Goal: Task Accomplishment & Management: Use online tool/utility

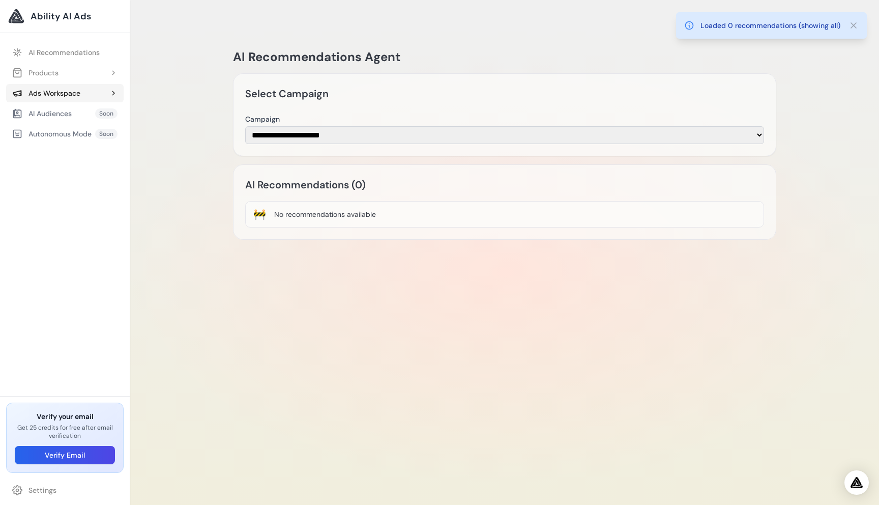
click at [73, 100] on button "Ads Workspace" at bounding box center [64, 93] width 117 height 18
click at [55, 143] on ul "AI Recommendations Products Add Product Sign in - Google Accounts Soon" at bounding box center [65, 113] width 130 height 153
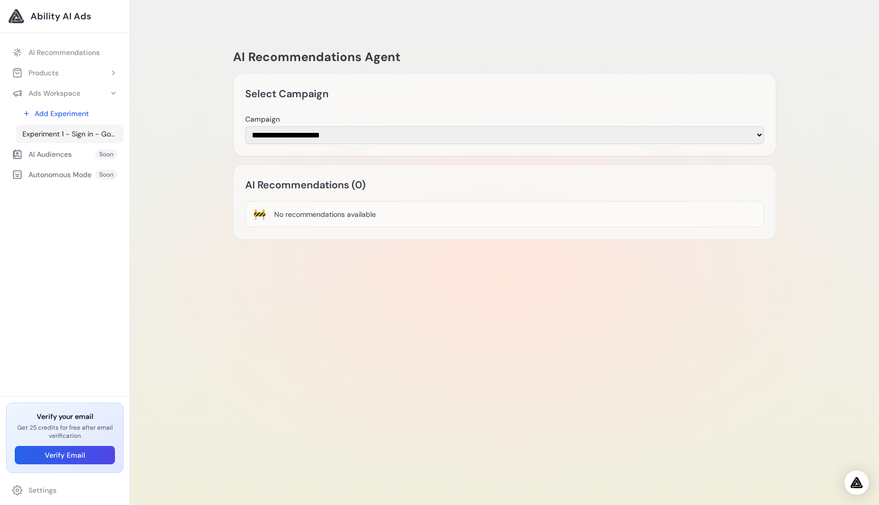
click at [62, 140] on link "Experiment 1 - Sign in - Google Accounts" at bounding box center [69, 134] width 107 height 18
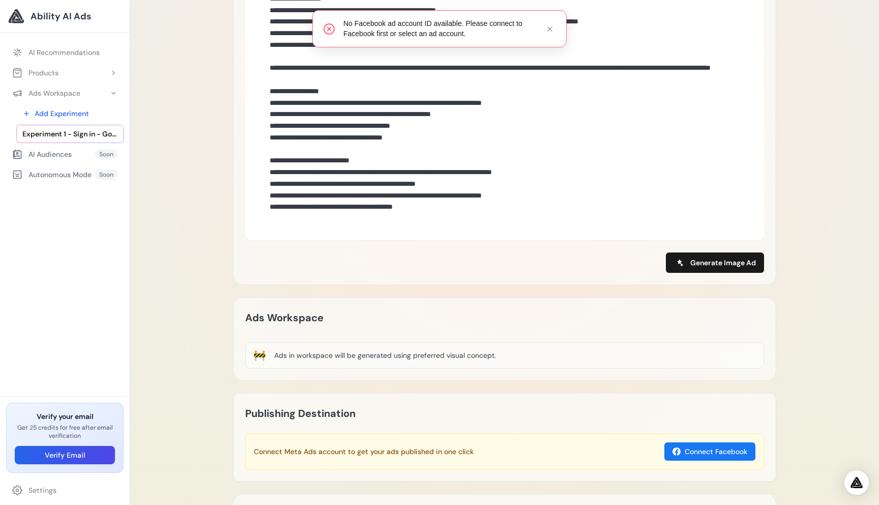
scroll to position [468, 0]
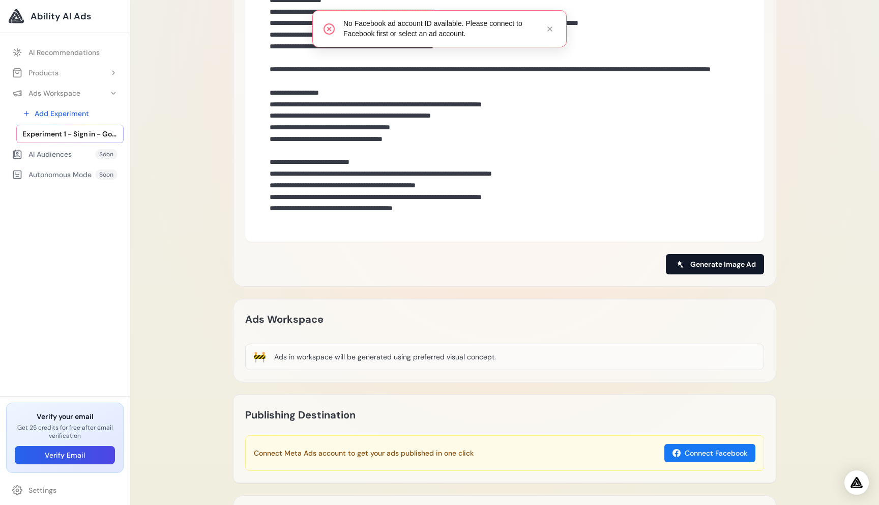
click at [713, 254] on button "Generate Image Ad" at bounding box center [715, 264] width 98 height 20
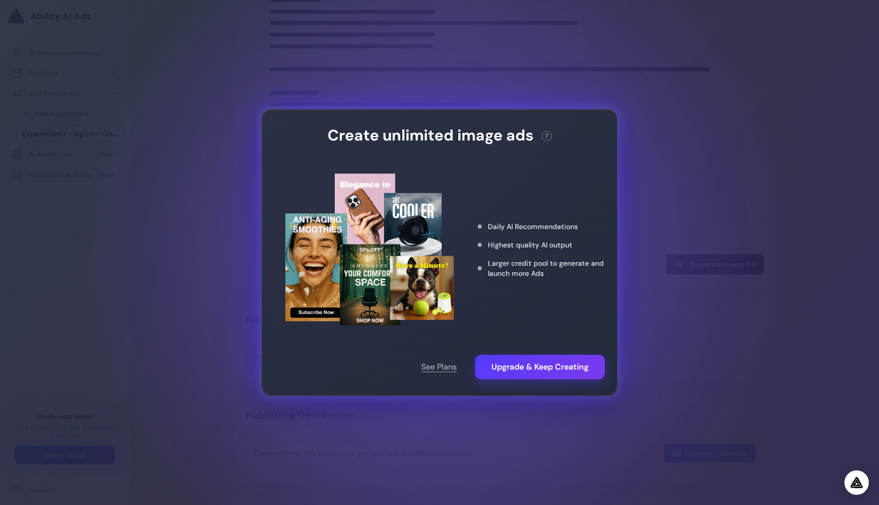
click at [753, 327] on div "Create unlimited image ads ? This action needs 2 credits. You have 0 remaining.…" at bounding box center [439, 252] width 879 height 505
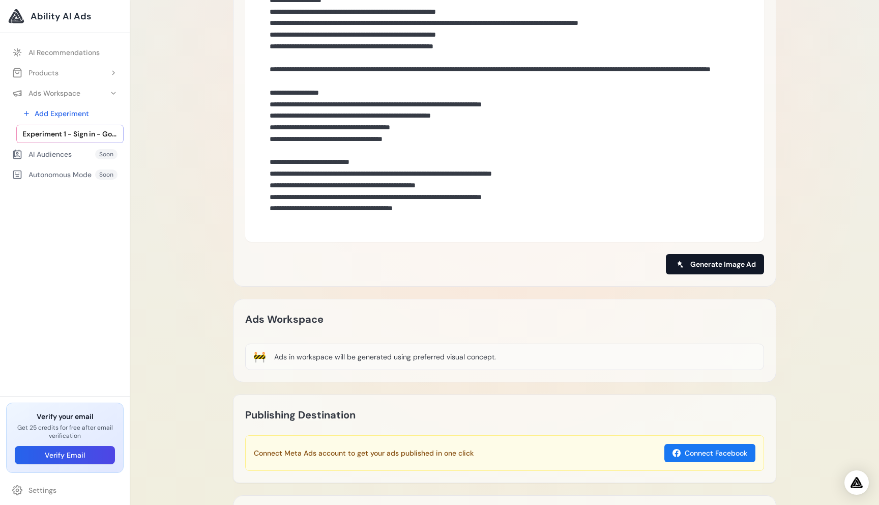
click at [728, 259] on span "Generate Image Ad" at bounding box center [723, 264] width 66 height 10
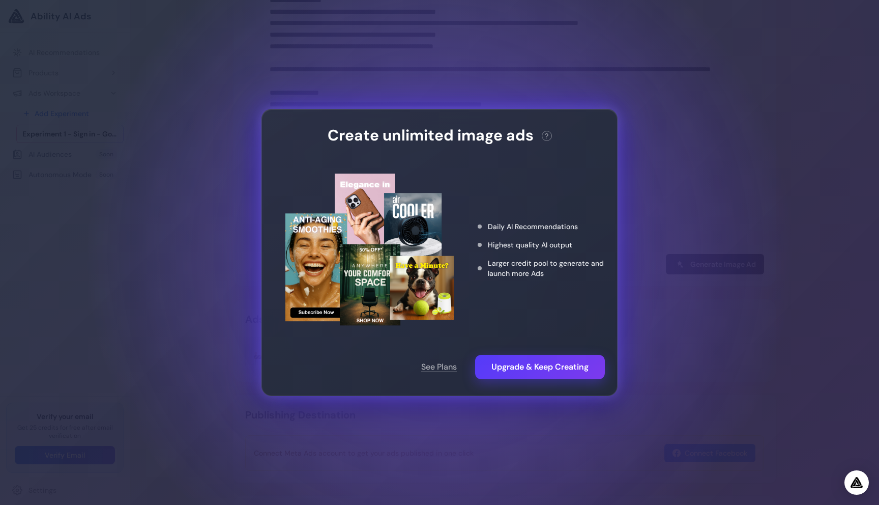
click at [728, 243] on div "Create unlimited image ads ? This action needs 2 credits. You have 0 remaining.…" at bounding box center [439, 252] width 879 height 505
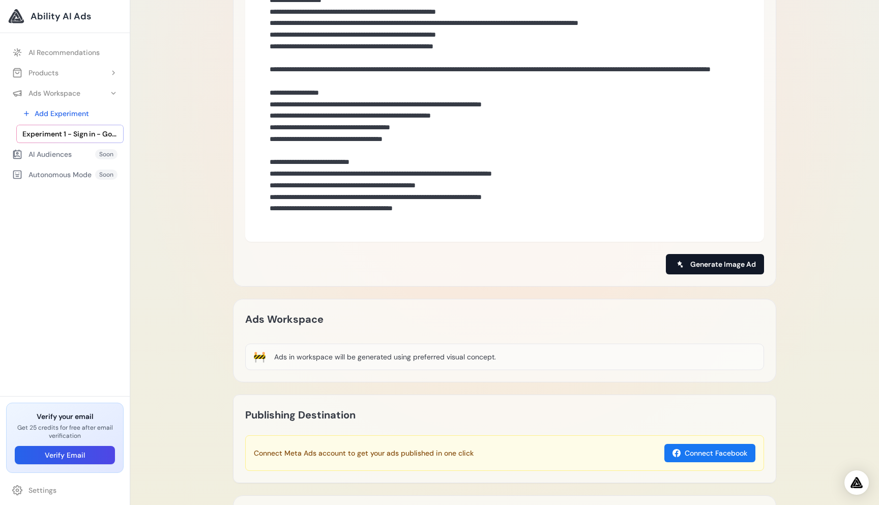
click at [711, 259] on span "Generate Image Ad" at bounding box center [723, 264] width 66 height 10
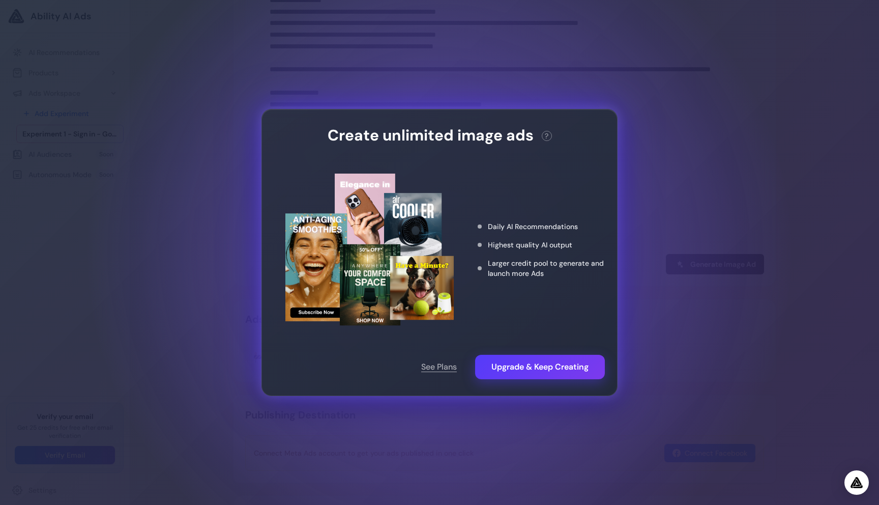
click at [729, 206] on div "Create unlimited image ads ? This action needs 2 credits. You have 0 remaining.…" at bounding box center [439, 252] width 879 height 505
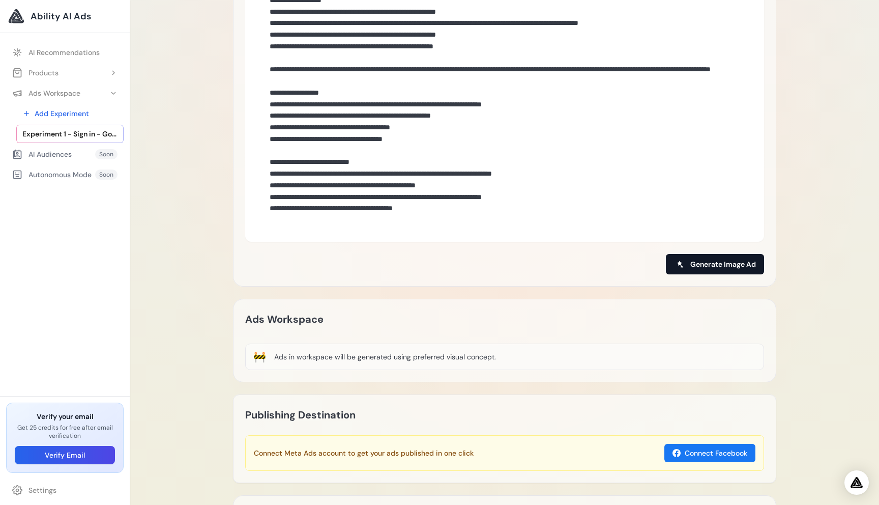
click at [716, 259] on span "Generate Image Ad" at bounding box center [723, 264] width 66 height 10
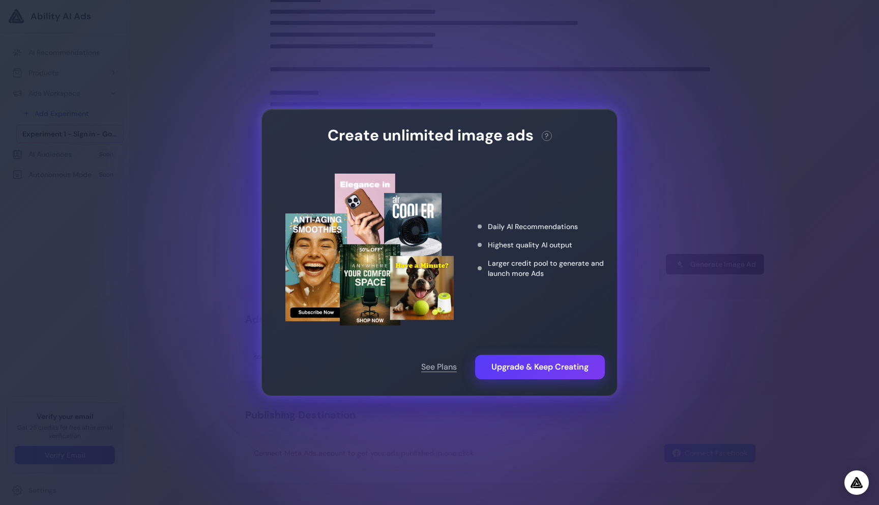
click at [758, 189] on div "Create unlimited image ads ? This action needs 2 credits. You have 0 remaining.…" at bounding box center [439, 252] width 879 height 505
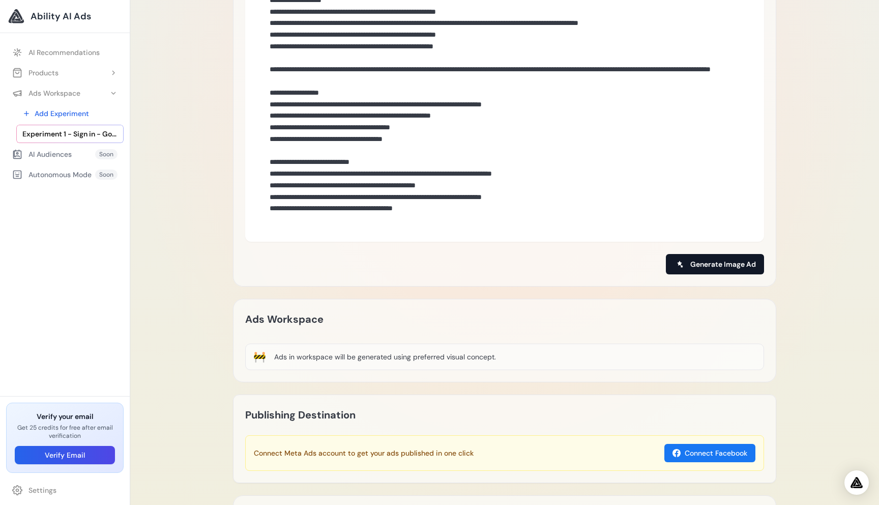
click at [699, 254] on button "Generate Image Ad" at bounding box center [715, 264] width 98 height 20
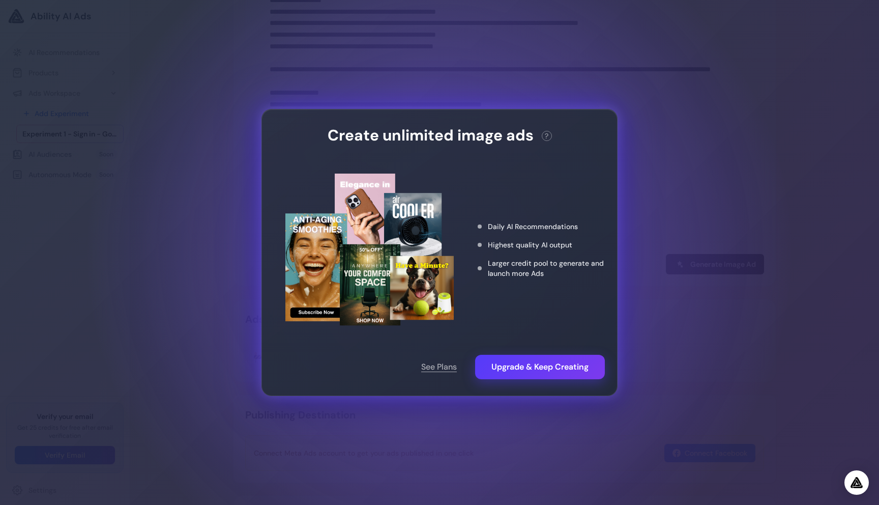
click at [758, 185] on div "Create unlimited image ads ? This action needs 2 credits. You have 0 remaining.…" at bounding box center [439, 252] width 879 height 505
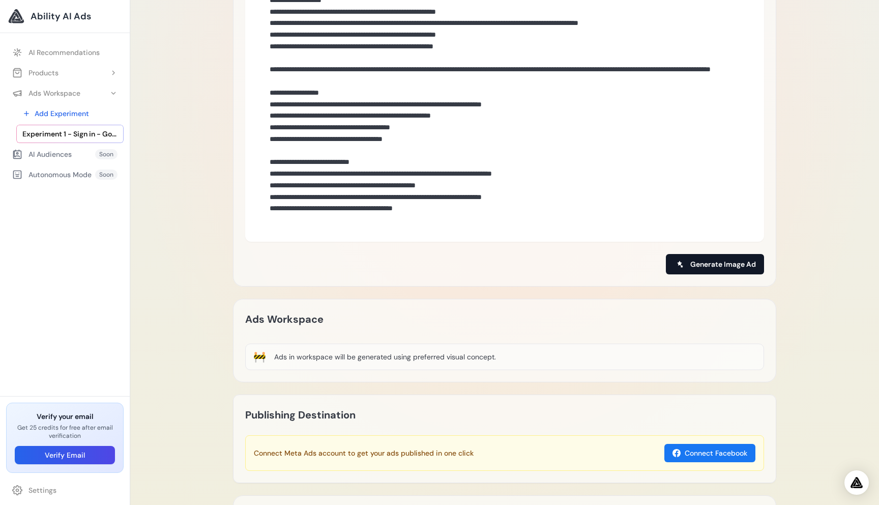
click at [731, 259] on span "Generate Image Ad" at bounding box center [723, 264] width 66 height 10
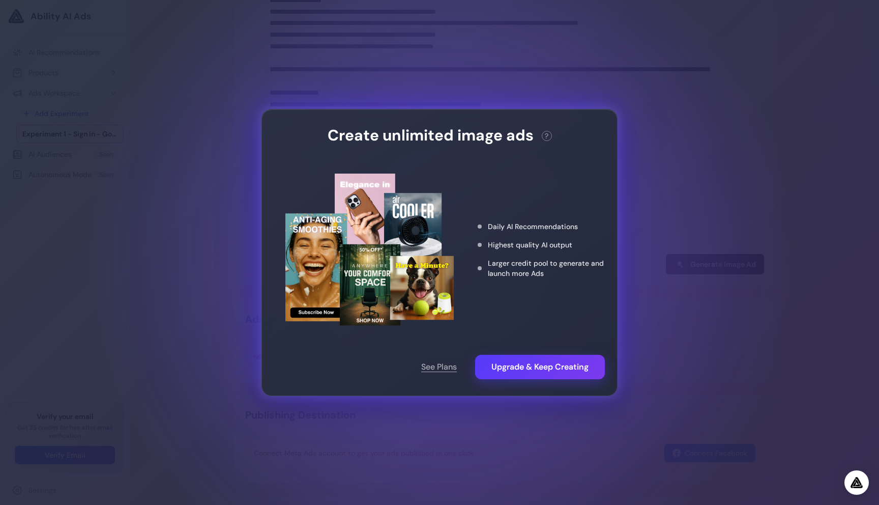
click at [739, 231] on div "Create unlimited image ads ? This action needs 2 credits. You have 0 remaining.…" at bounding box center [439, 252] width 879 height 505
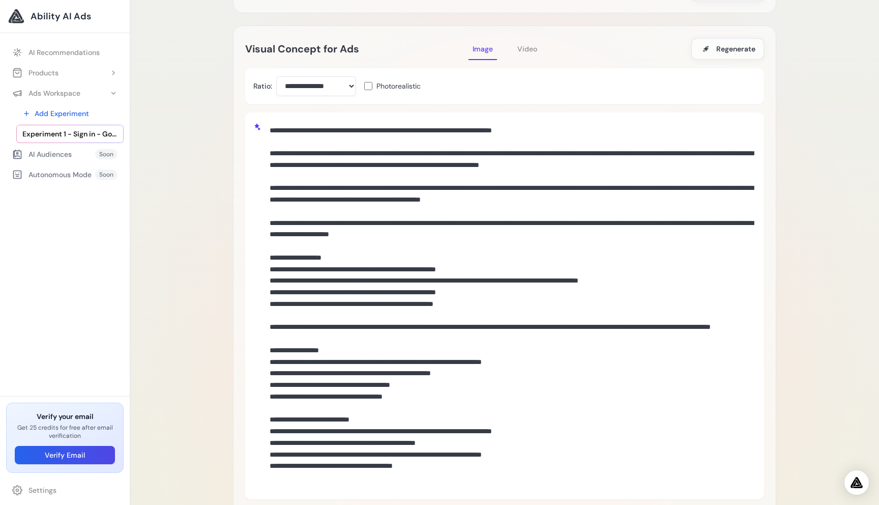
scroll to position [0, 0]
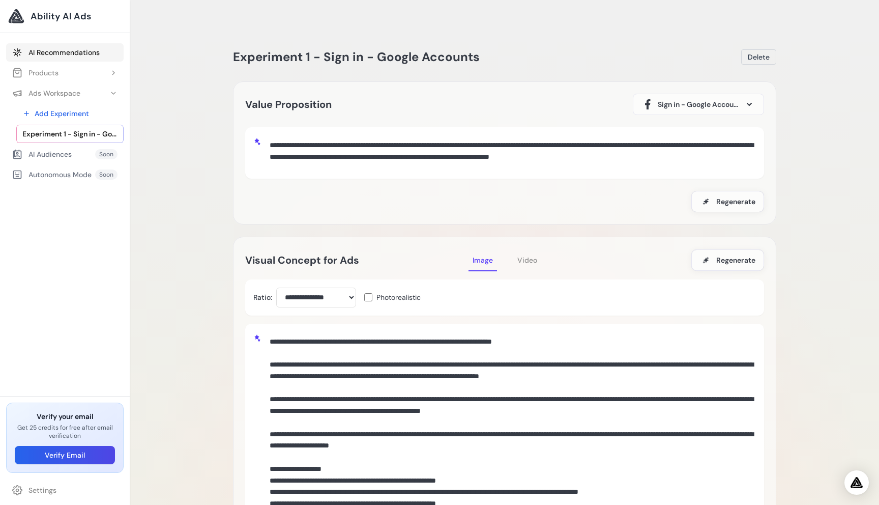
click at [57, 49] on link "AI Recommendations" at bounding box center [64, 52] width 117 height 18
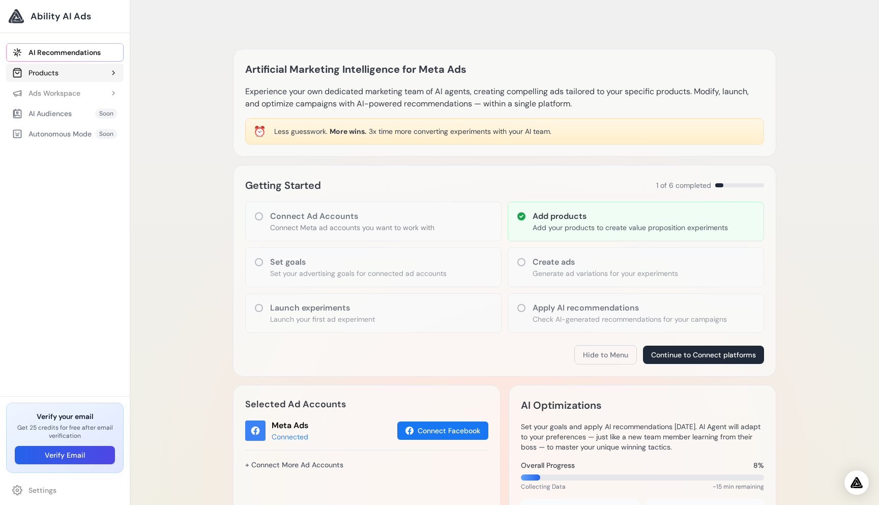
click at [75, 76] on button "Products" at bounding box center [64, 73] width 117 height 18
click at [172, 284] on div "Artificial Marketing Intelligence for Meta Ads Experience your own dedicated ma…" at bounding box center [504, 467] width 749 height 894
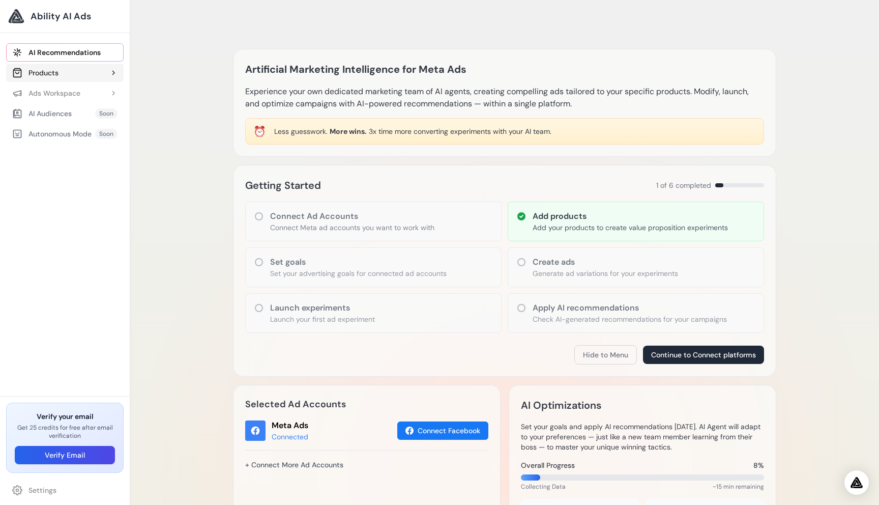
click at [67, 69] on button "Products" at bounding box center [64, 73] width 117 height 18
click at [64, 114] on span "Sign in - Google Accounts" at bounding box center [65, 113] width 86 height 10
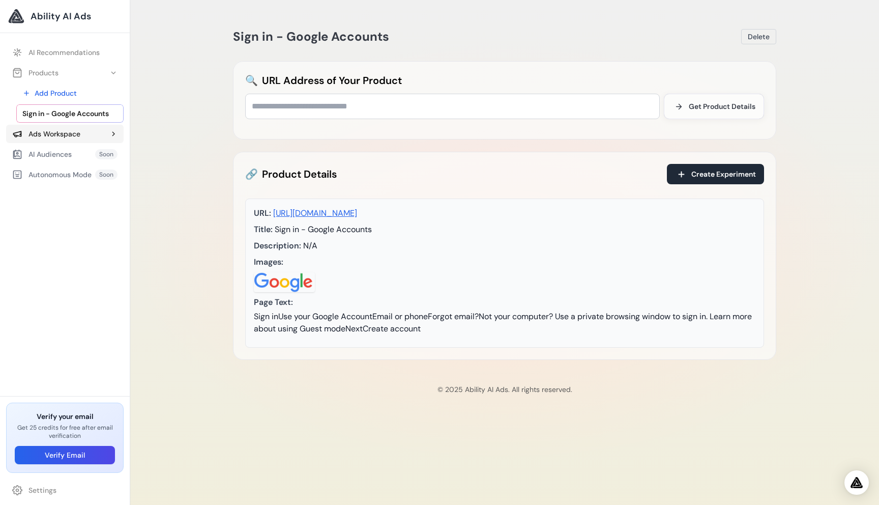
click at [72, 134] on div "Ads Workspace" at bounding box center [46, 134] width 68 height 10
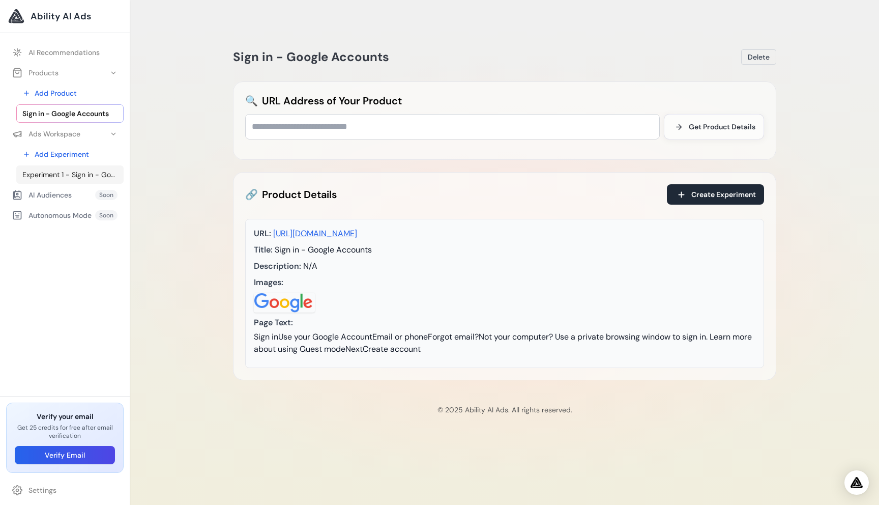
click at [86, 174] on span "Experiment 1 - Sign in - Google Accounts" at bounding box center [69, 174] width 95 height 10
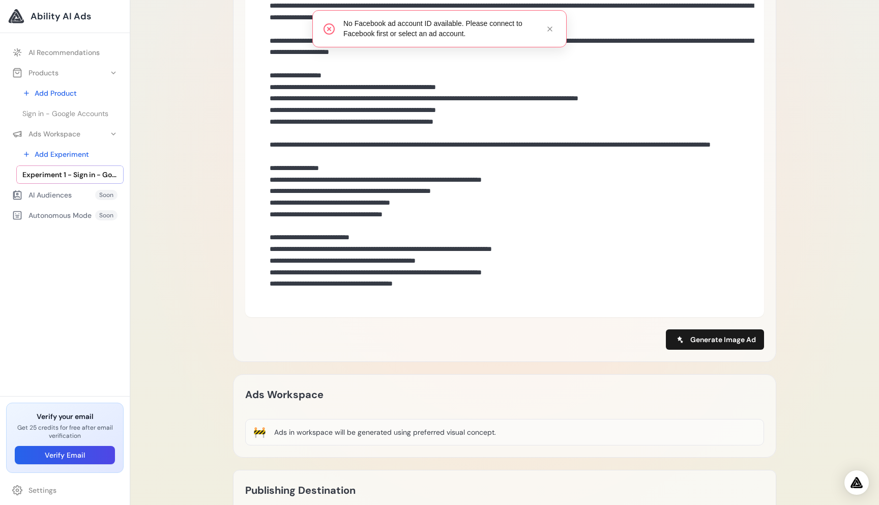
scroll to position [398, 0]
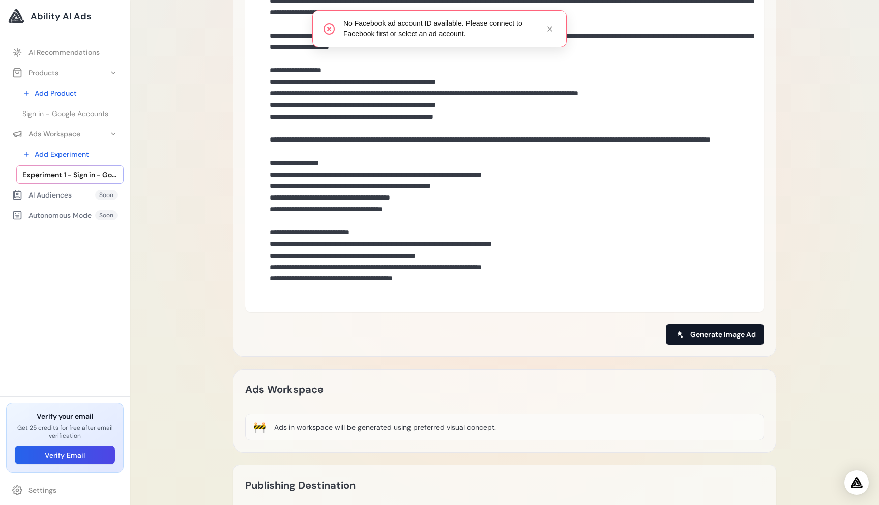
click at [711, 329] on span "Generate Image Ad" at bounding box center [723, 334] width 66 height 10
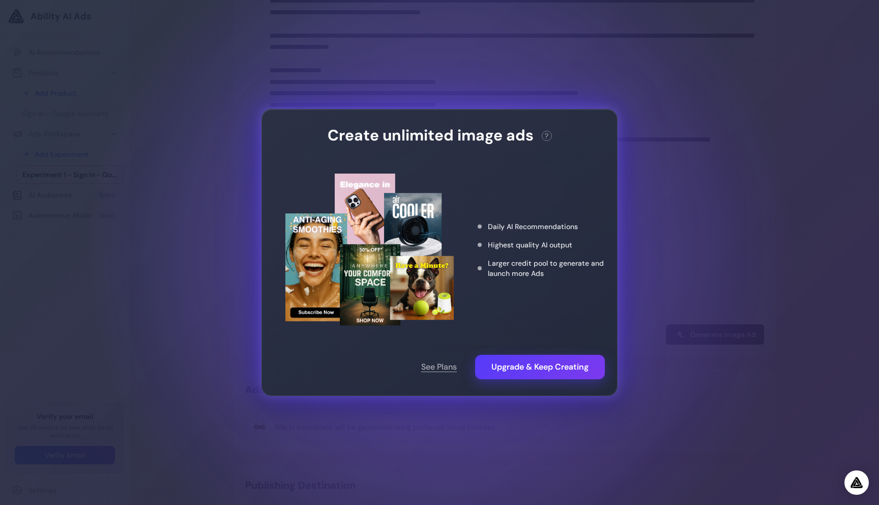
click at [766, 237] on div "Create unlimited image ads ? This action needs 2 credits. You have 0 remaining.…" at bounding box center [439, 252] width 879 height 505
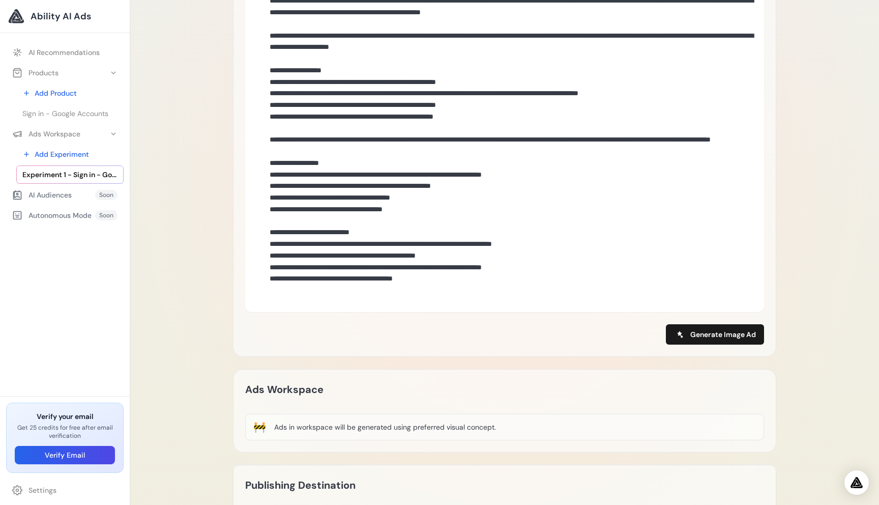
scroll to position [573, 0]
